Goal: Communication & Community: Share content

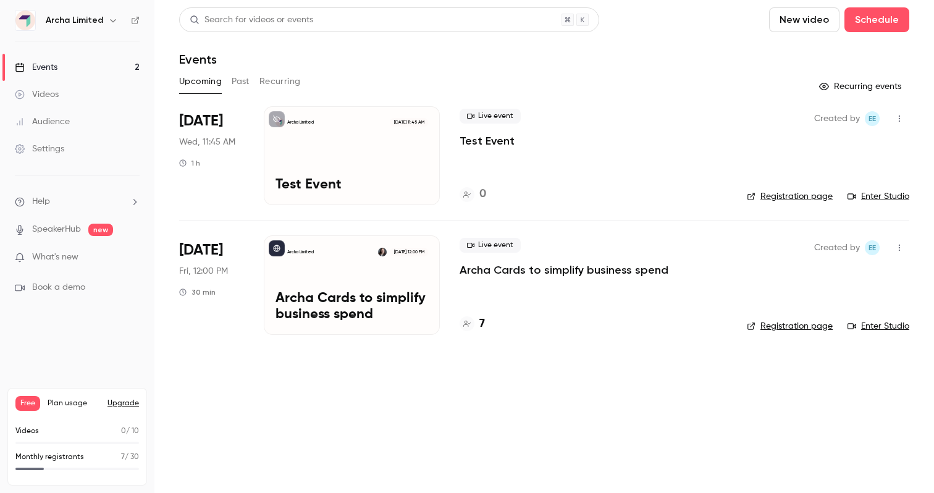
click at [547, 272] on p "Archa Cards to simplify business spend" at bounding box center [563, 269] width 209 height 15
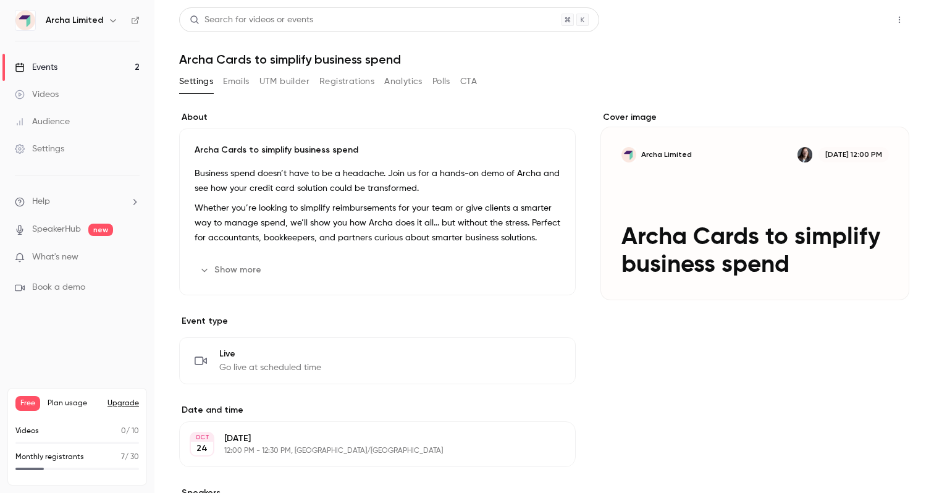
click at [846, 25] on button "Share" at bounding box center [855, 19] width 49 height 25
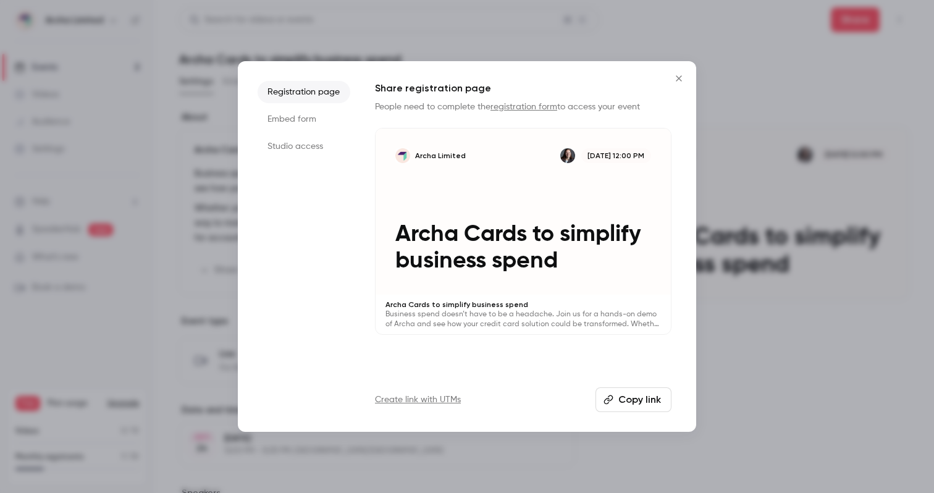
click at [655, 400] on button "Copy link" at bounding box center [633, 399] width 76 height 25
click at [675, 71] on button "Close" at bounding box center [678, 78] width 25 height 25
